Goal: Check status: Check status

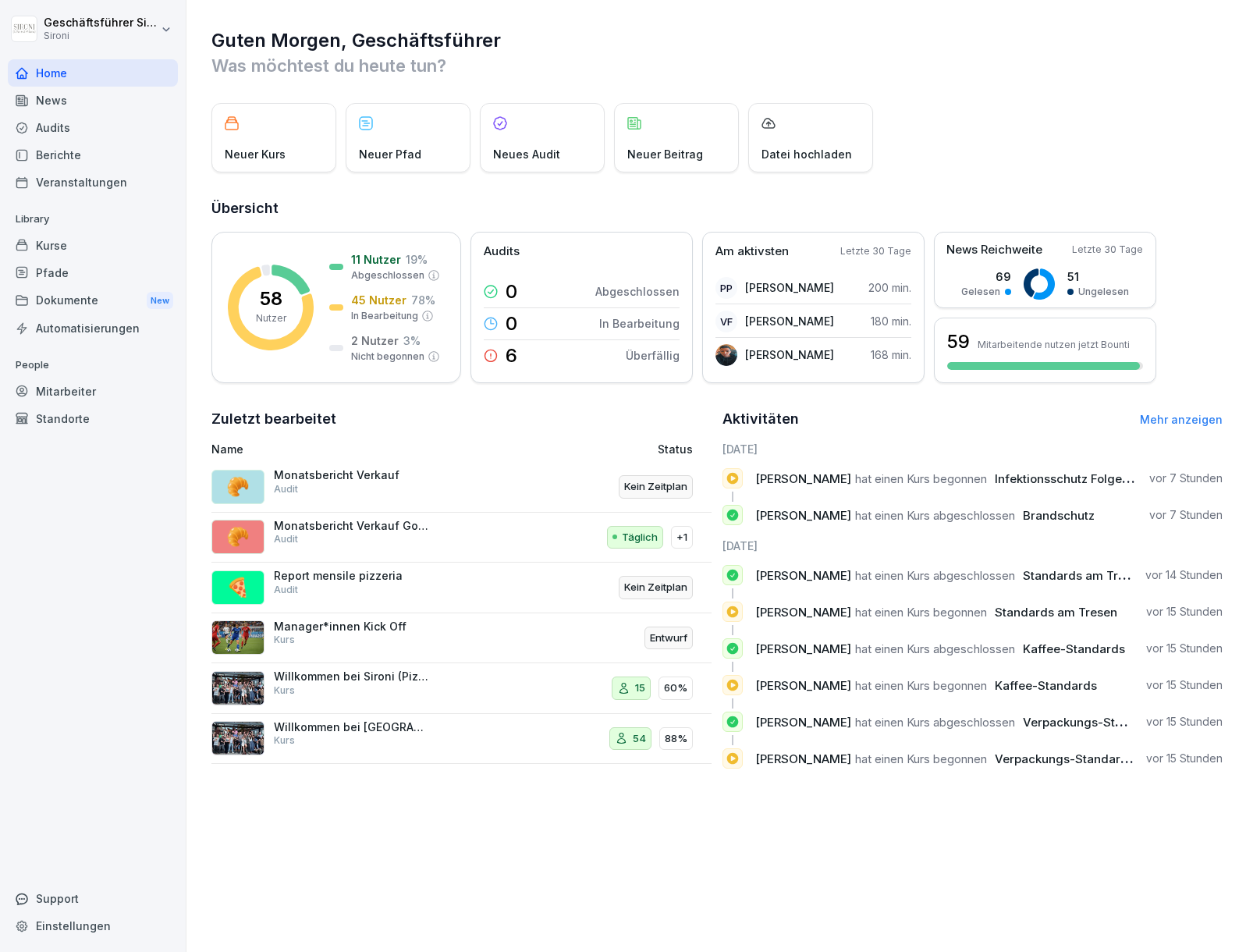
click at [54, 392] on div "Mitarbeiter" at bounding box center [93, 391] width 170 height 27
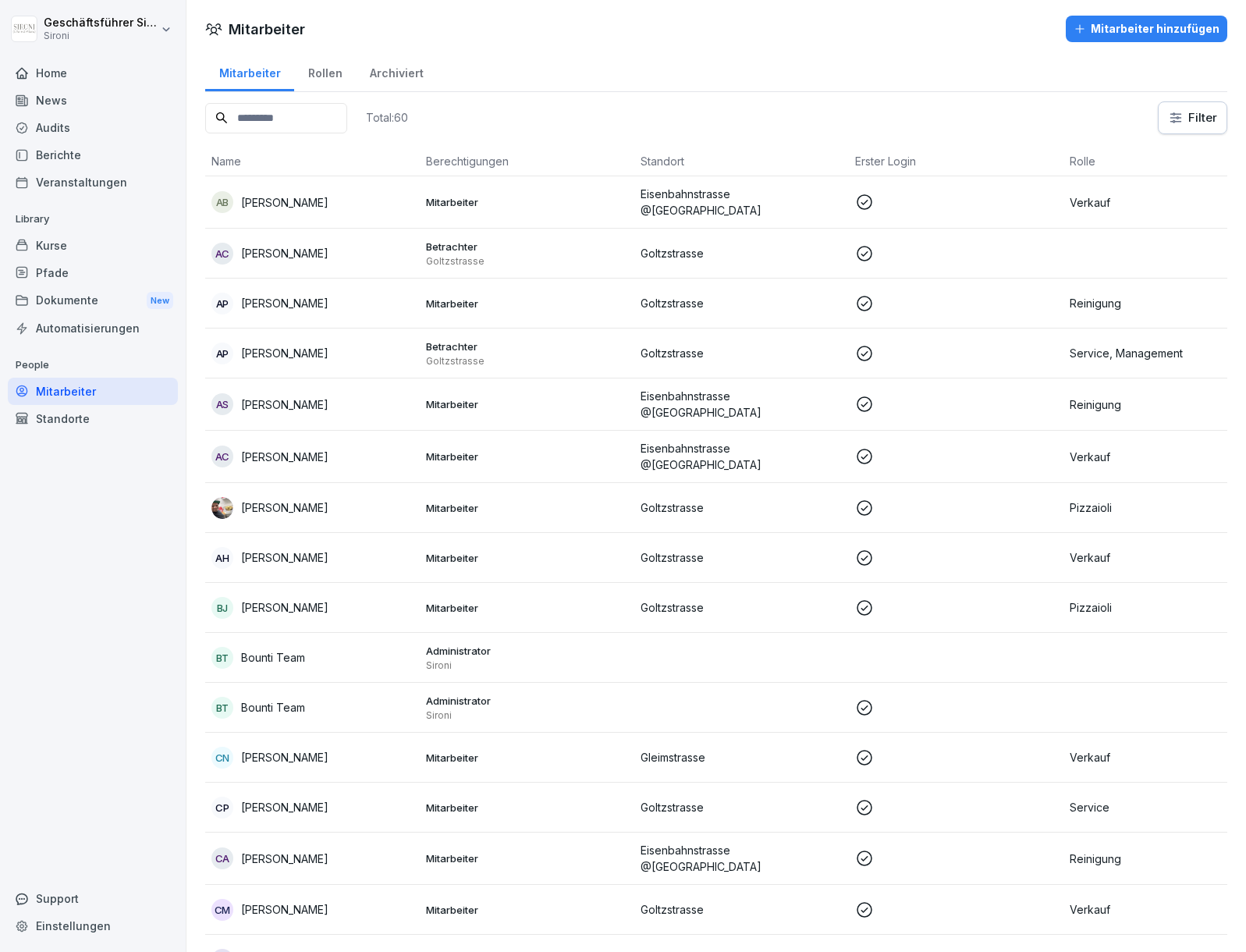
click at [1194, 119] on html "Geschäftsführer [PERSON_NAME] Home News Audits Berichte Veranstaltungen Library…" at bounding box center [623, 476] width 1246 height 952
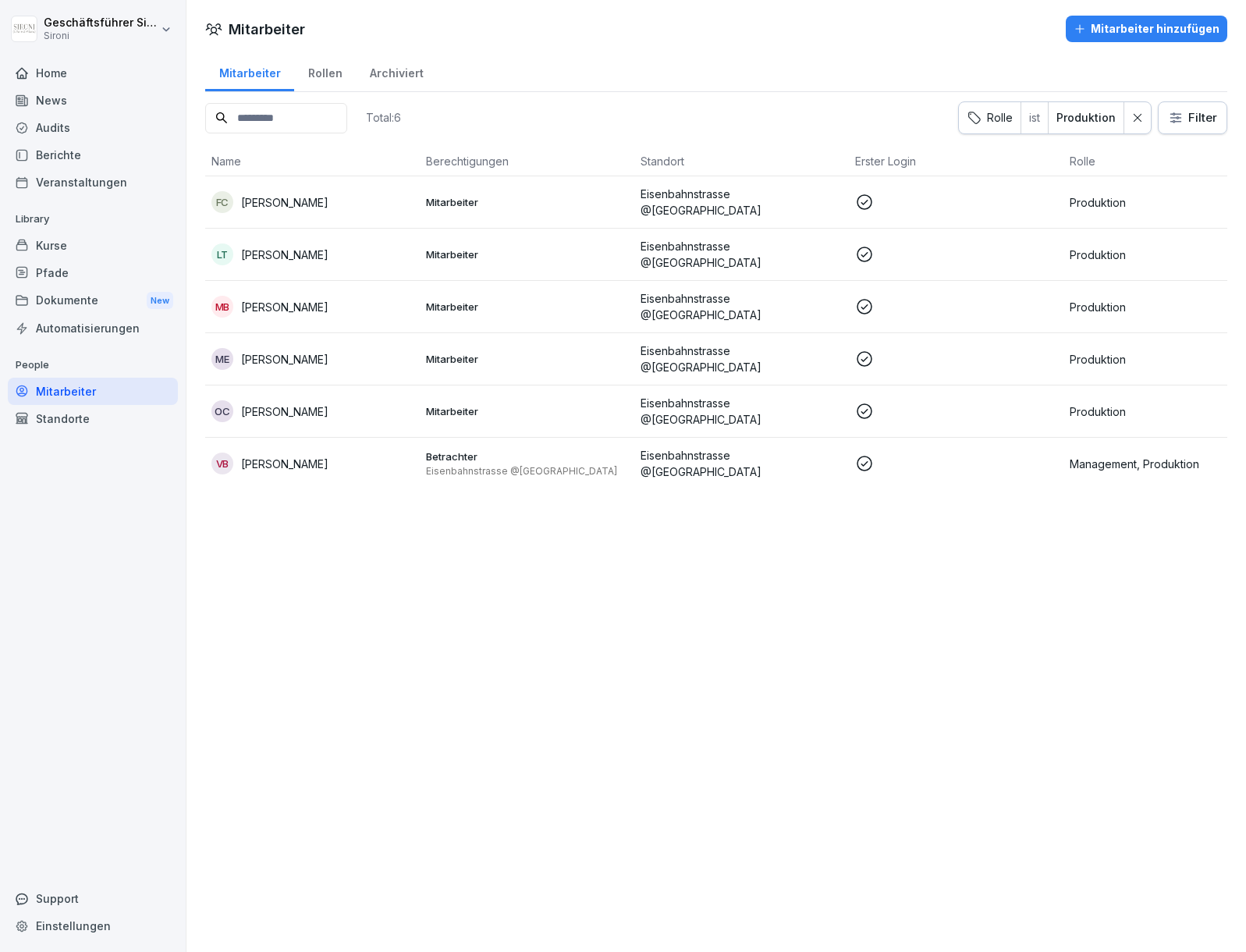
click at [275, 299] on p "[PERSON_NAME]" at bounding box center [284, 307] width 87 height 16
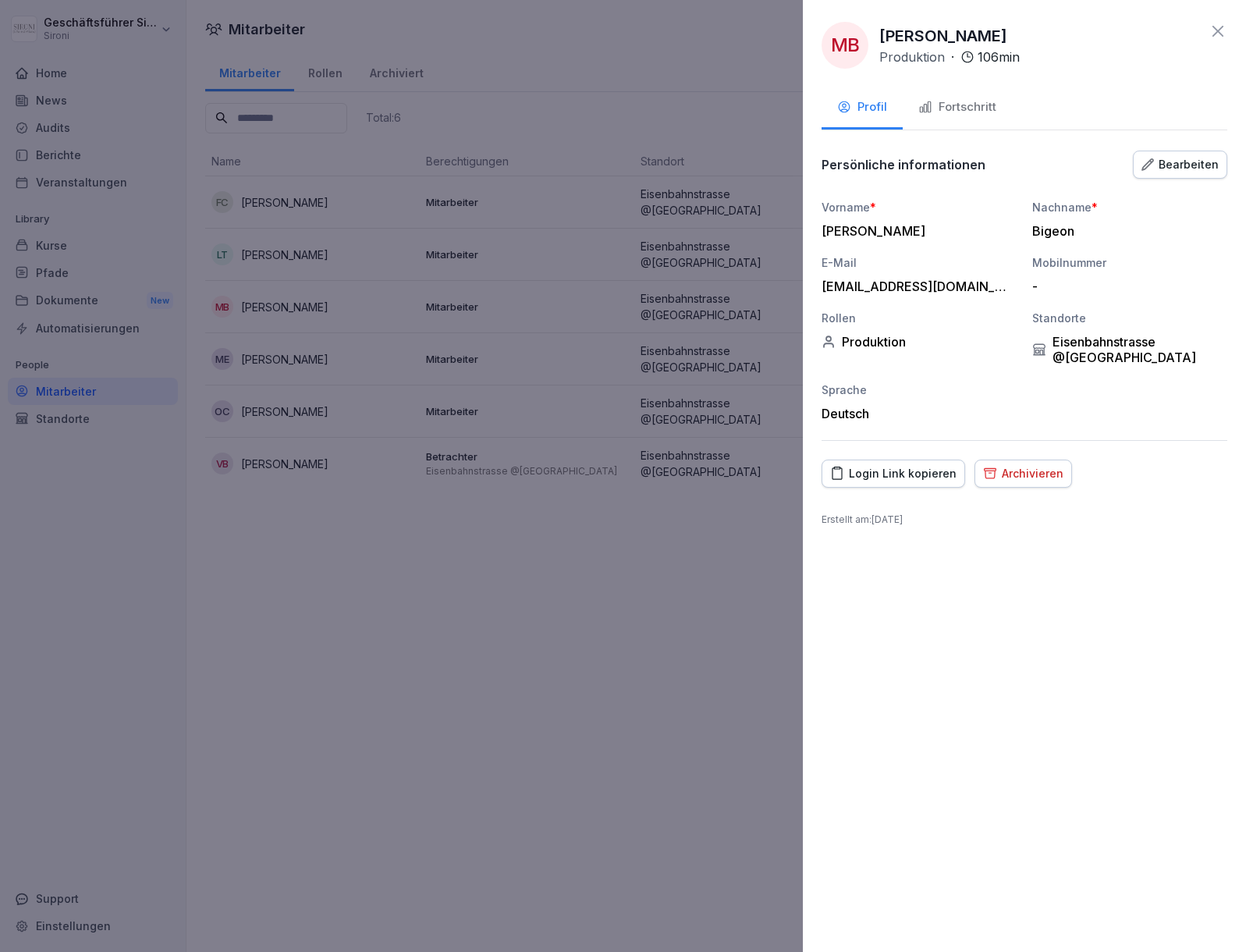
click at [957, 111] on div "Fortschritt" at bounding box center [957, 107] width 78 height 18
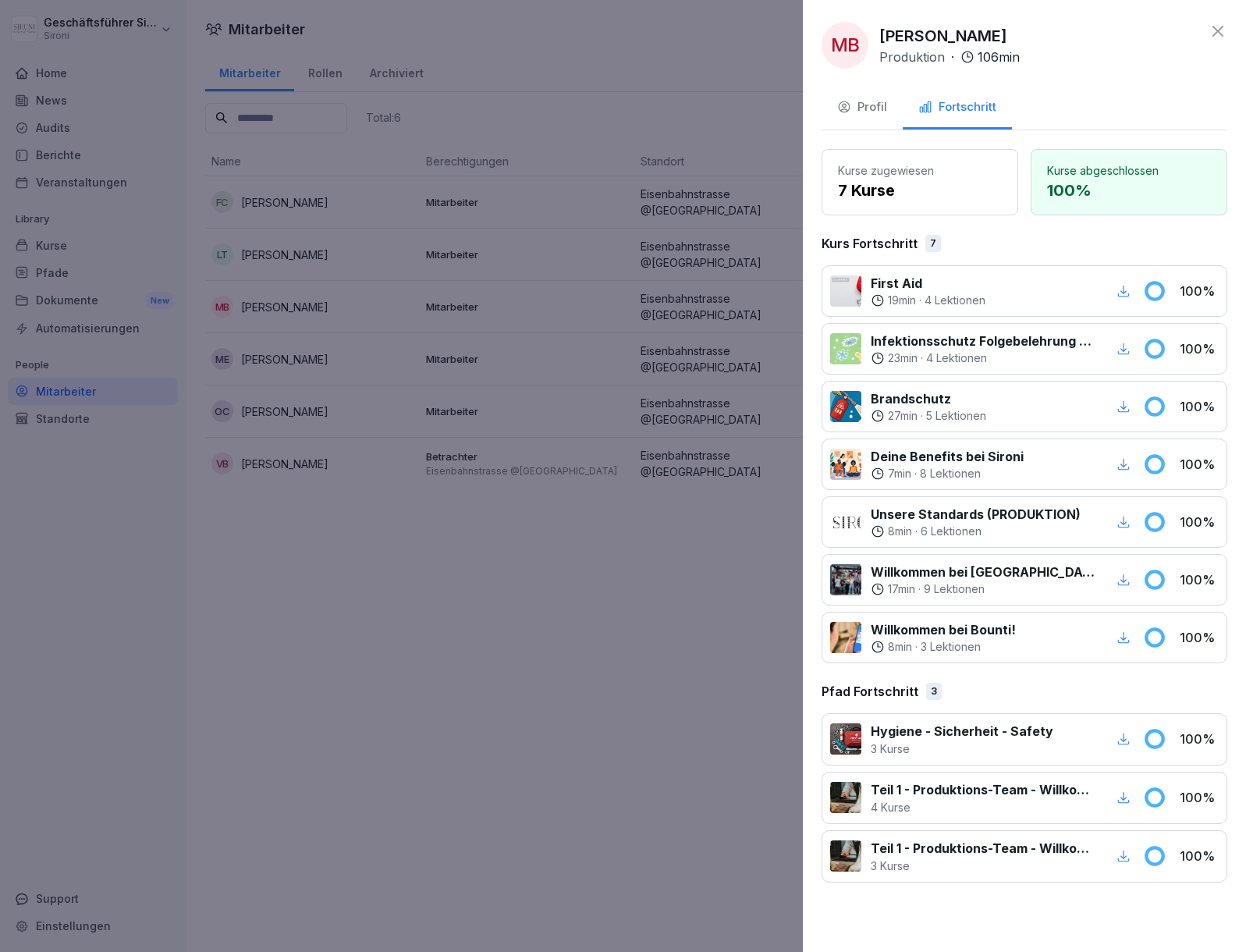
click at [470, 708] on div at bounding box center [623, 476] width 1246 height 952
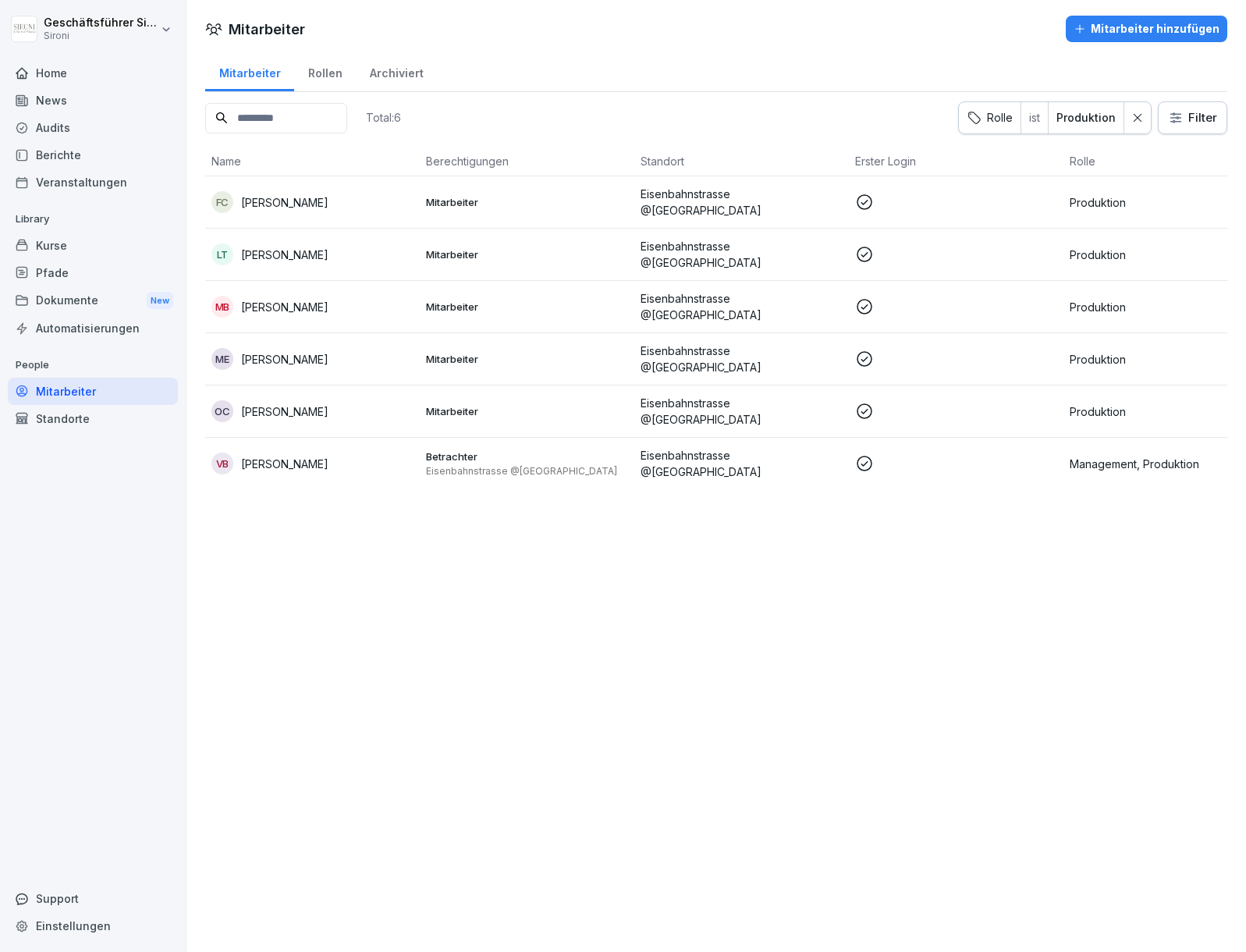
click at [281, 404] on p "[PERSON_NAME]" at bounding box center [284, 412] width 87 height 16
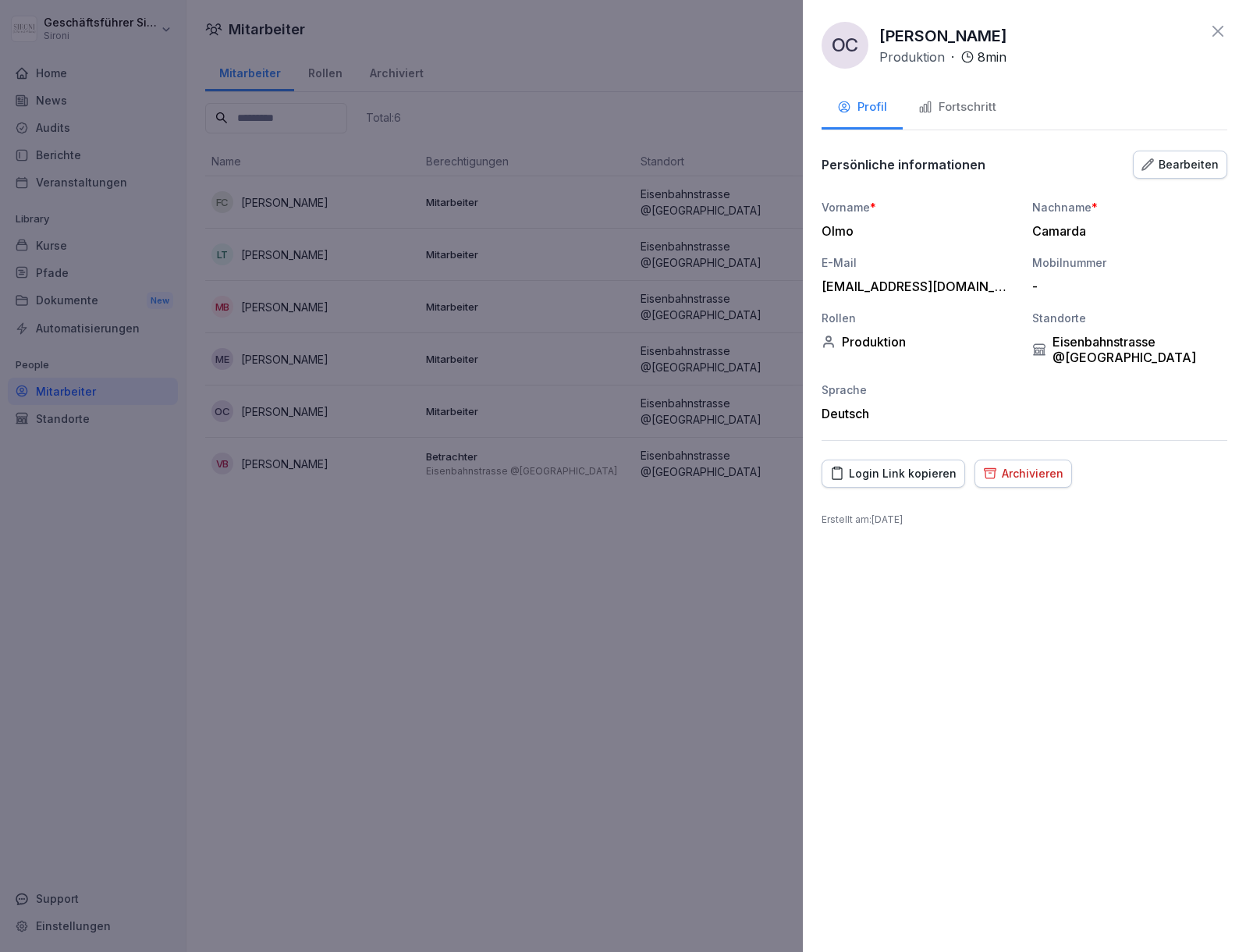
click at [958, 121] on button "Fortschritt" at bounding box center [958, 108] width 110 height 42
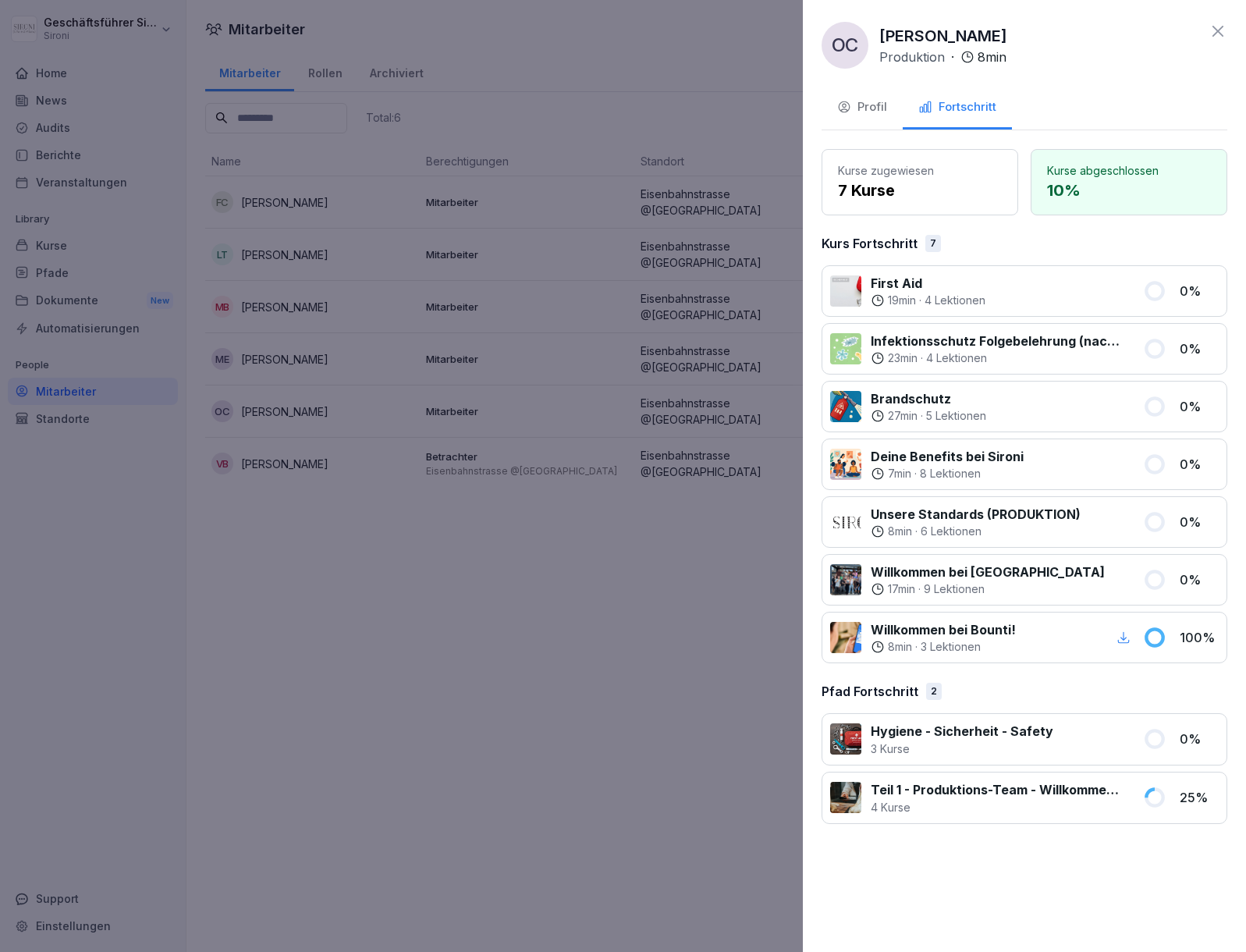
click at [1220, 19] on div "OC [PERSON_NAME] Produktion · 8 min Profil Fortschritt Kurse zugewiesen 7 Kurse…" at bounding box center [1025, 476] width 443 height 952
click at [1220, 37] on icon at bounding box center [1217, 31] width 19 height 19
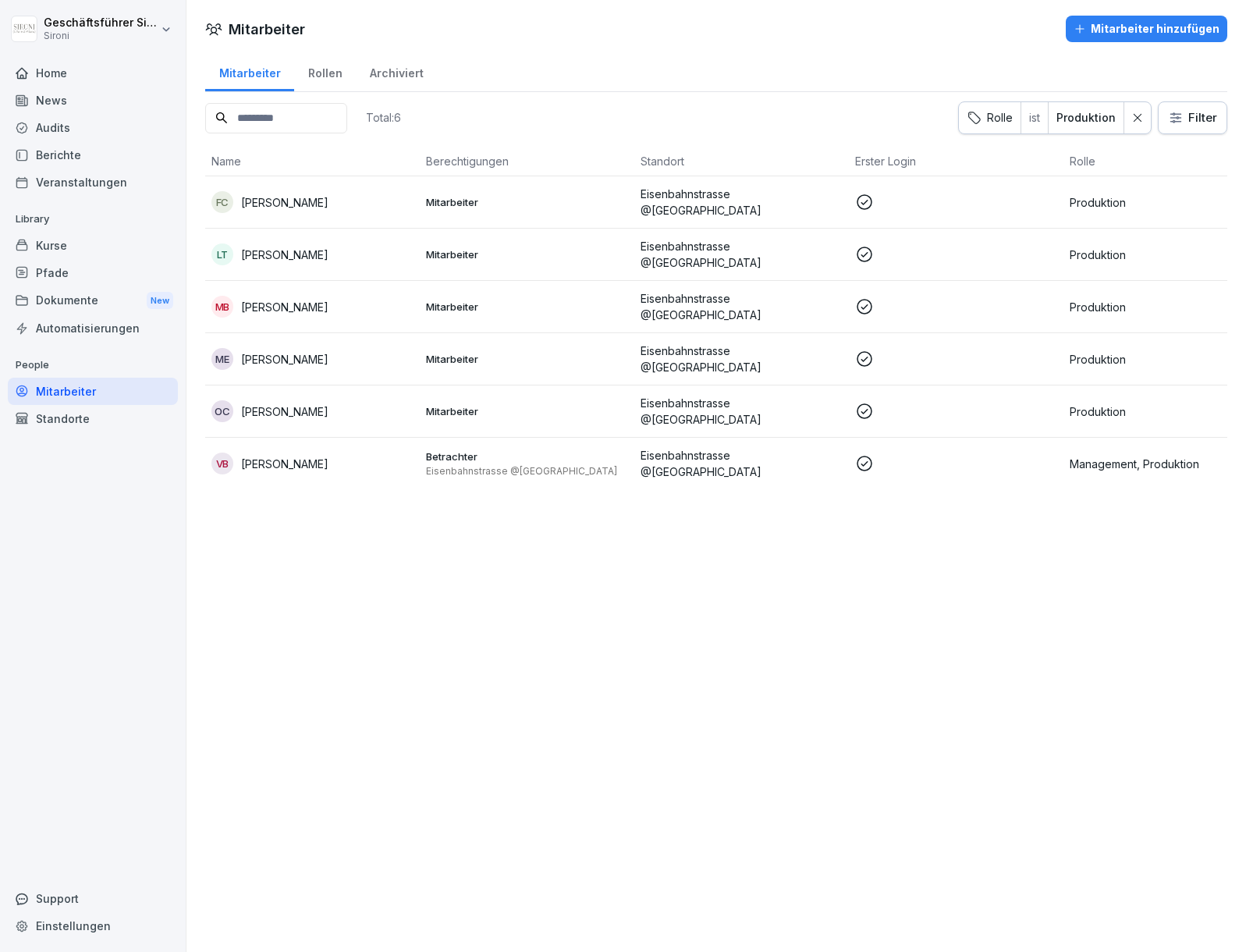
click at [308, 299] on p "[PERSON_NAME]" at bounding box center [284, 307] width 87 height 16
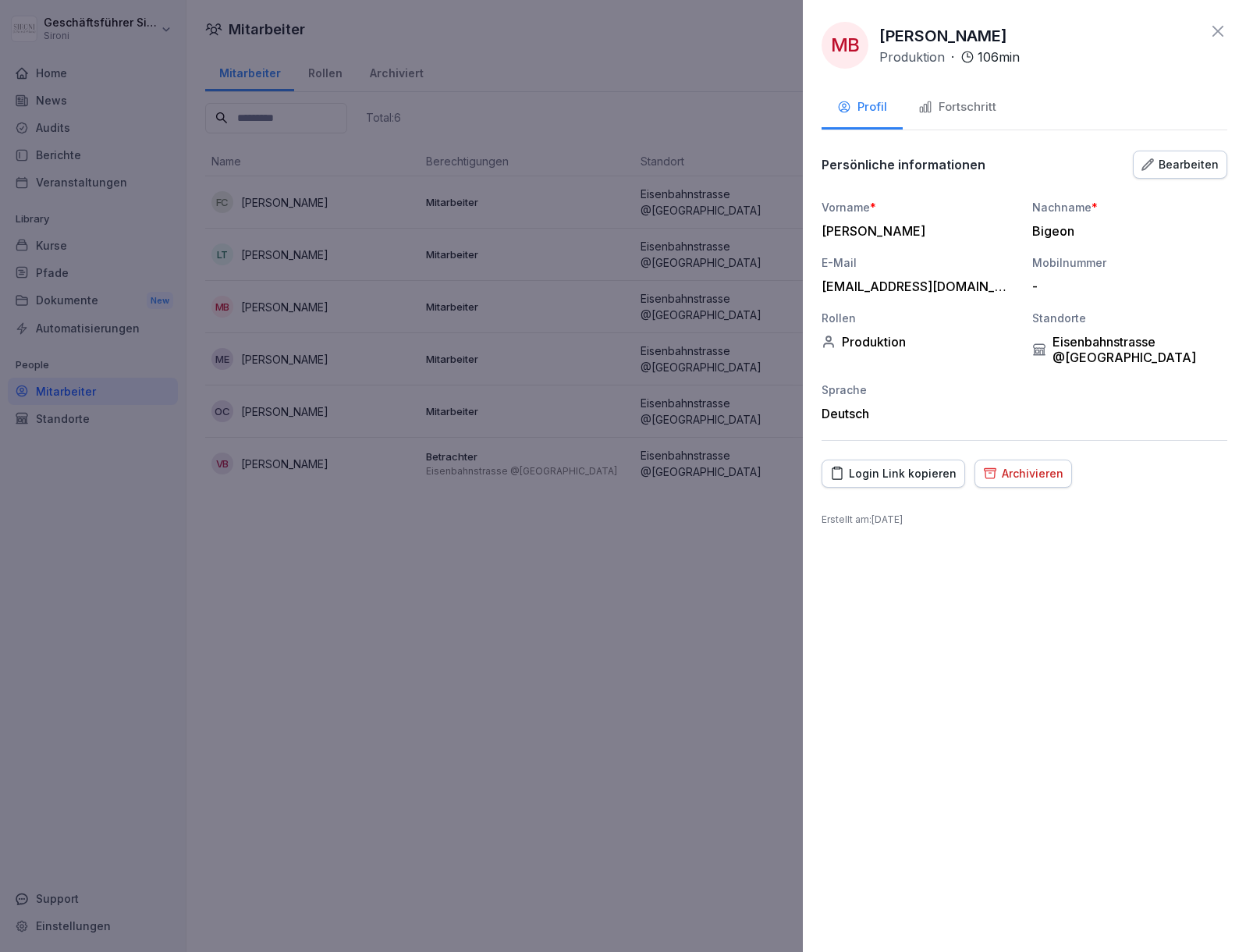
click at [975, 110] on div "Fortschritt" at bounding box center [957, 107] width 78 height 18
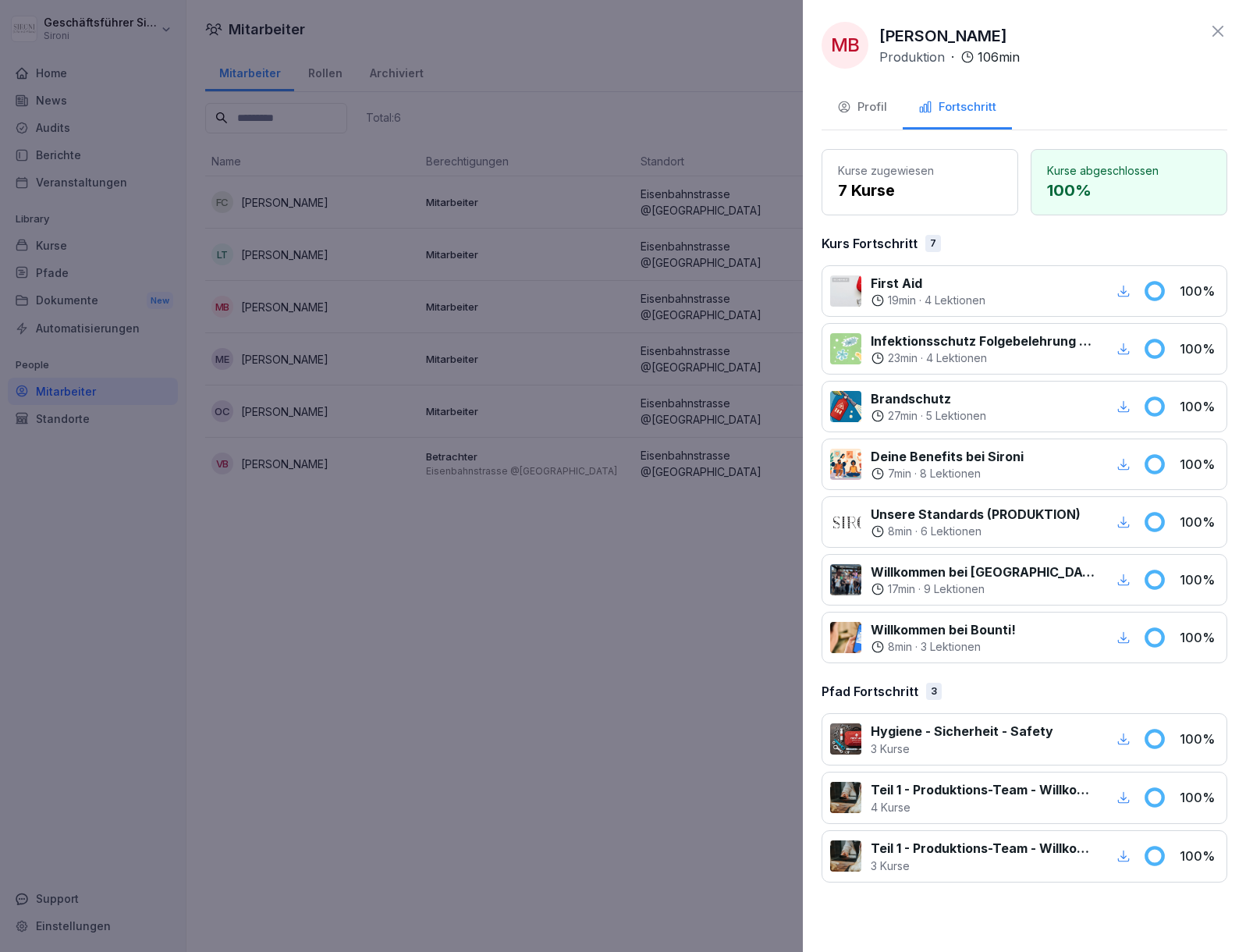
click at [1216, 24] on icon at bounding box center [1217, 31] width 19 height 19
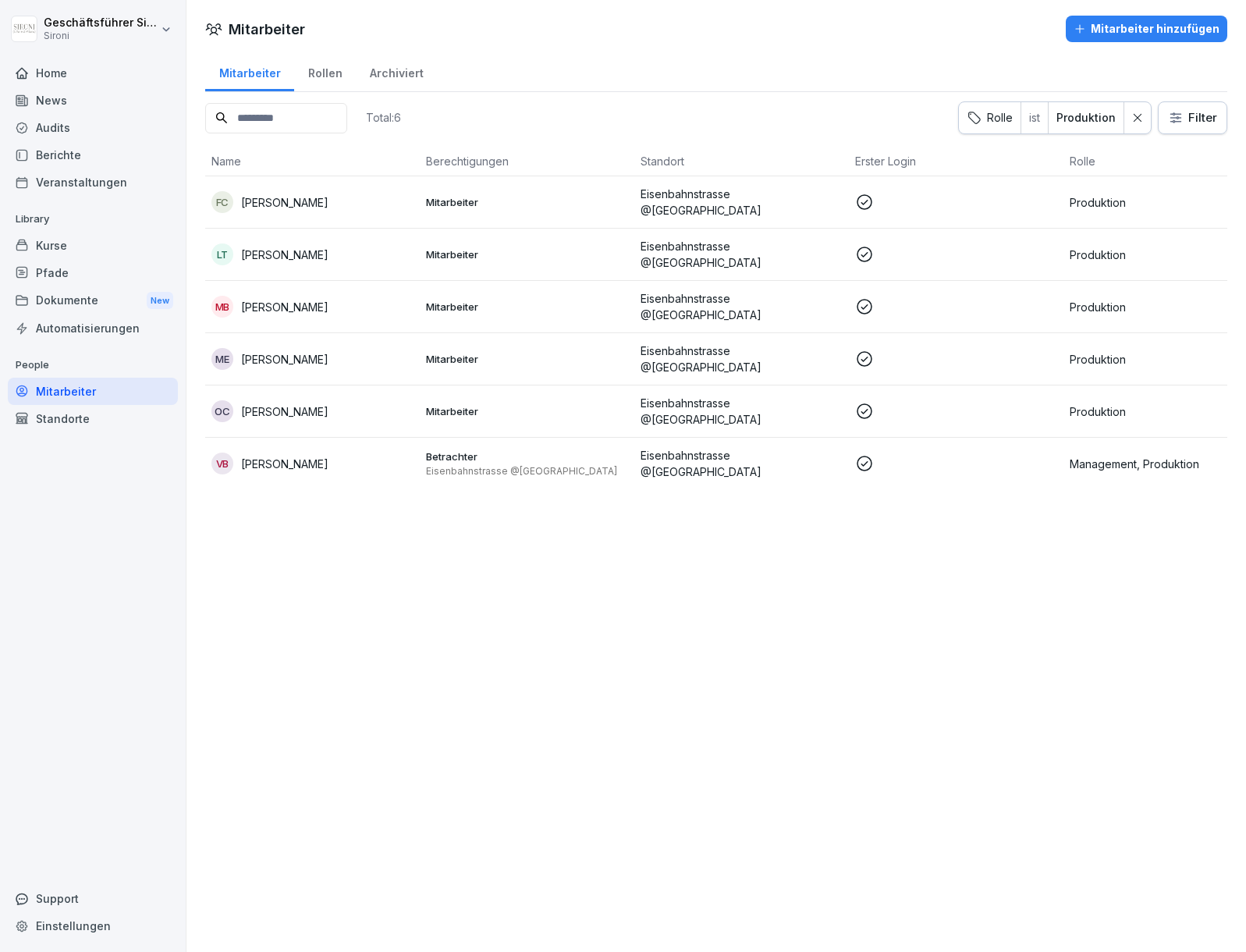
click at [288, 217] on td "FC [PERSON_NAME]" at bounding box center [313, 202] width 214 height 52
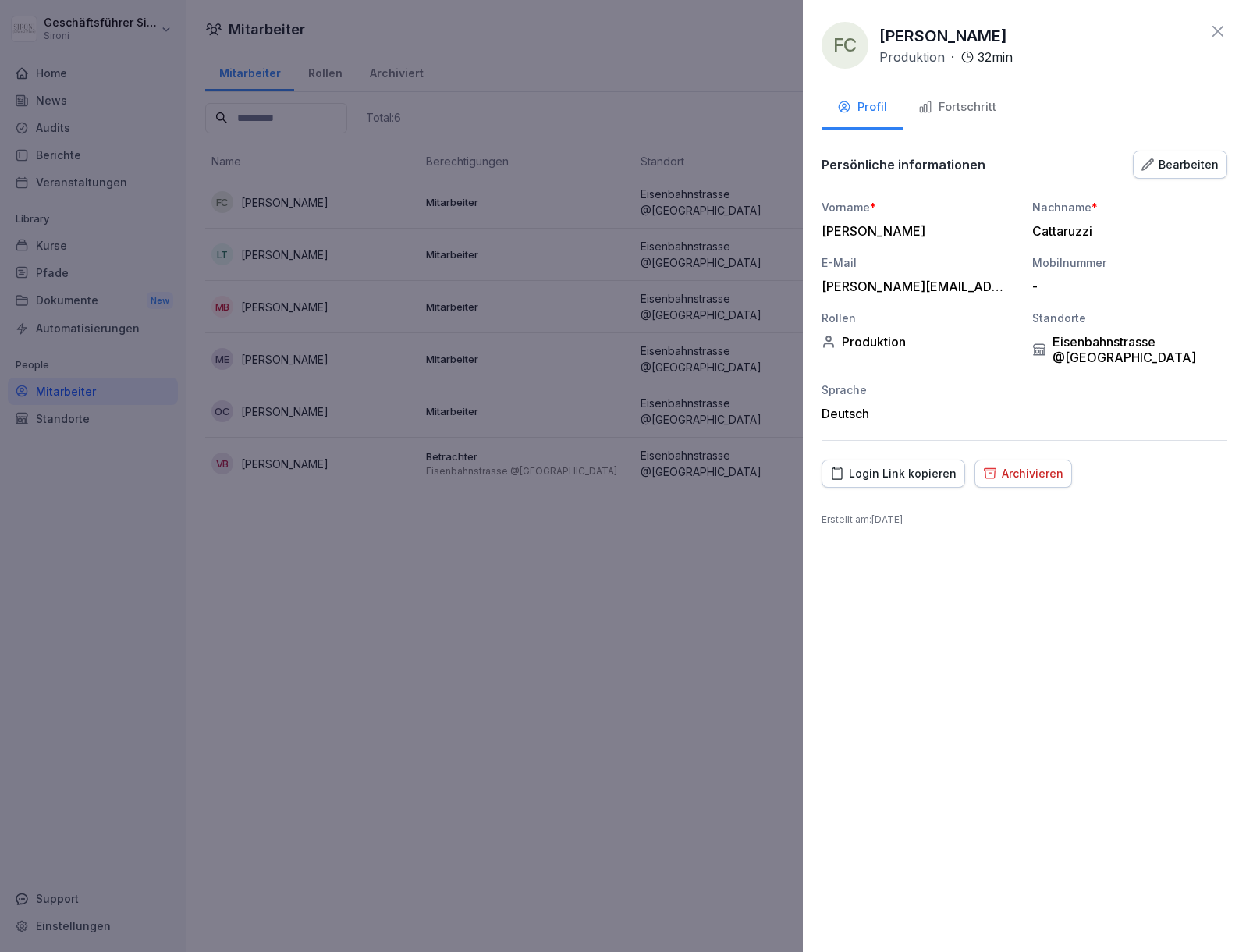
click at [939, 113] on div "Fortschritt" at bounding box center [957, 107] width 78 height 18
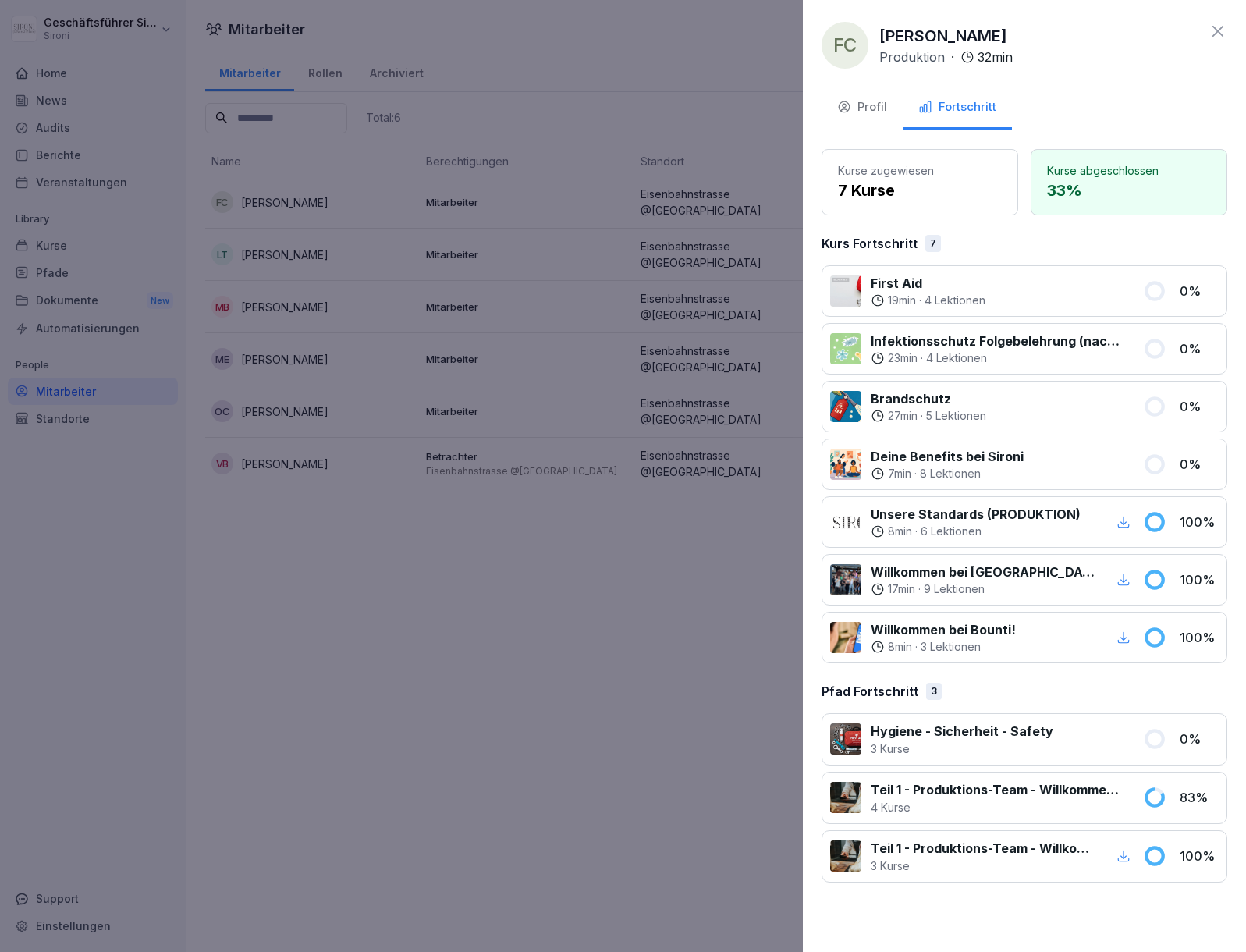
click at [1220, 28] on icon at bounding box center [1218, 31] width 11 height 11
